Goal: Navigation & Orientation: Find specific page/section

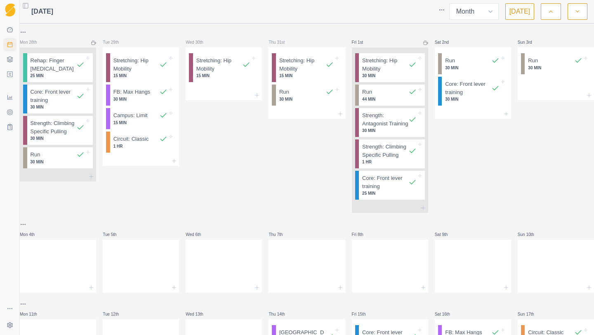
select select "month"
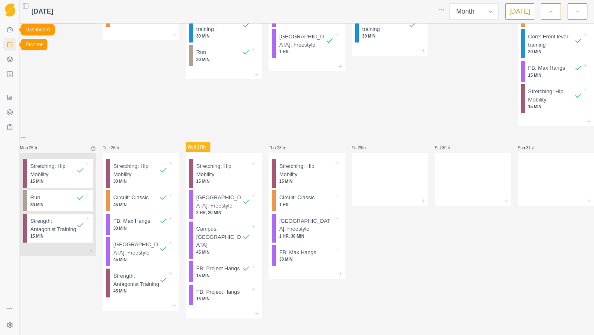
click at [11, 34] on link "Dashboard" at bounding box center [9, 29] width 13 height 13
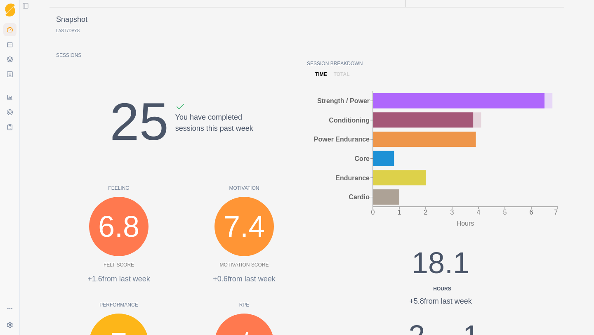
scroll to position [70, 0]
click at [12, 96] on icon at bounding box center [10, 97] width 7 height 7
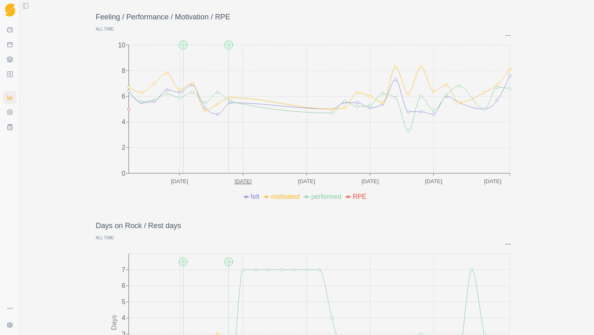
scroll to position [121, 0]
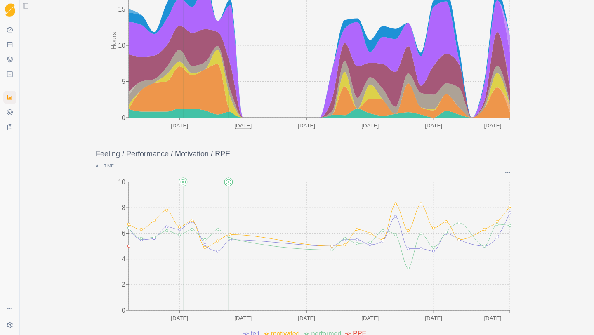
click at [337, 157] on p "Feeling / Performance / Motivation / RPE" at bounding box center [307, 153] width 422 height 11
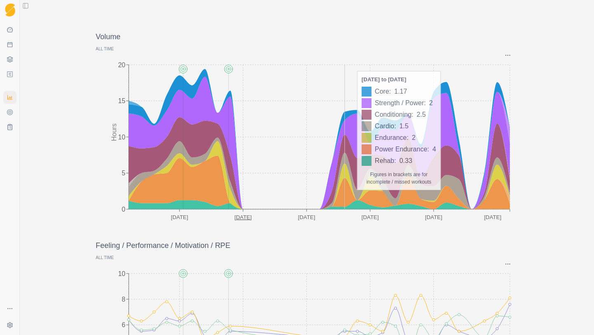
scroll to position [0, 0]
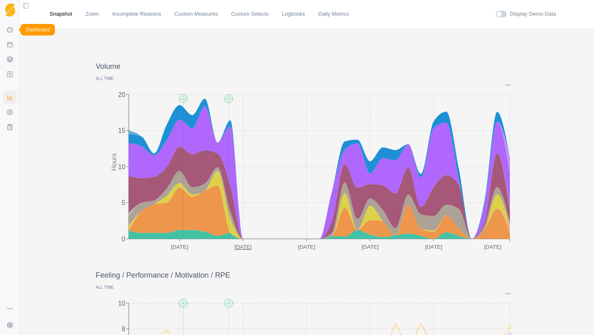
click at [8, 29] on icon at bounding box center [10, 29] width 7 height 7
